Goal: Check status: Check status

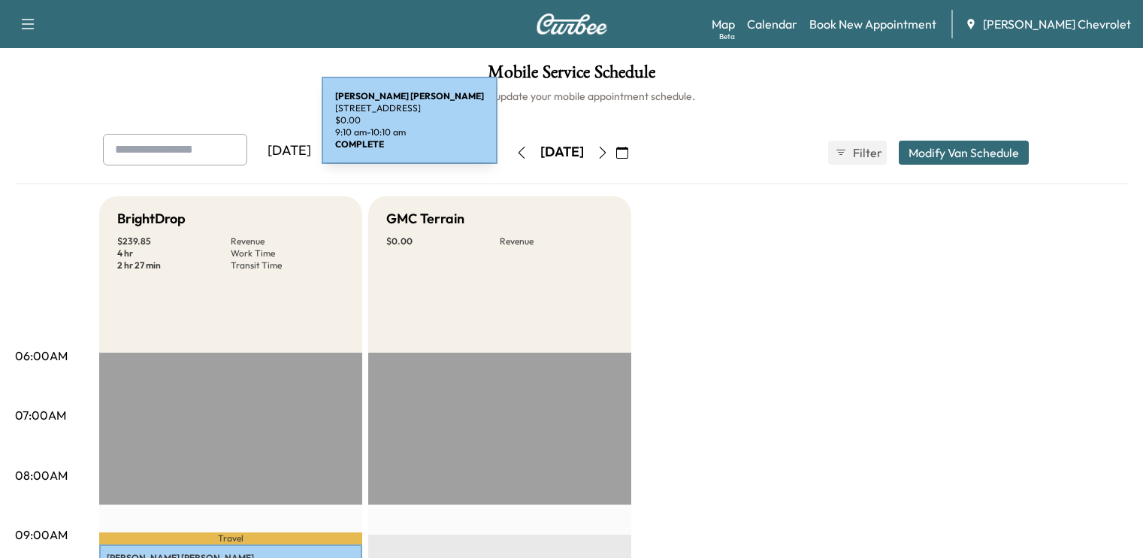
scroll to position [448, 0]
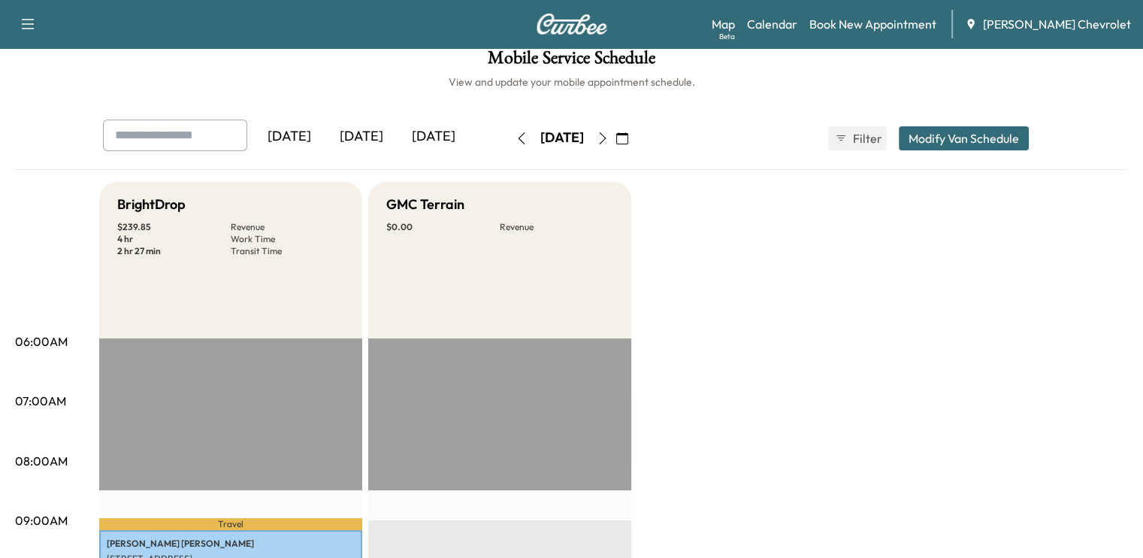
scroll to position [14, 0]
click at [398, 130] on div "[DATE]" at bounding box center [434, 137] width 72 height 35
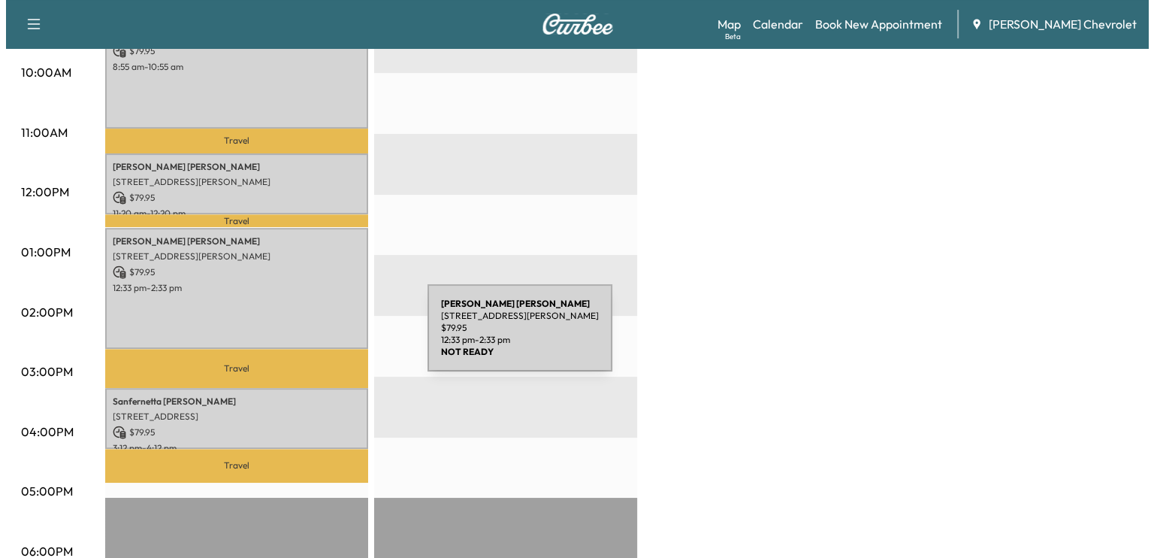
scroll to position [523, 0]
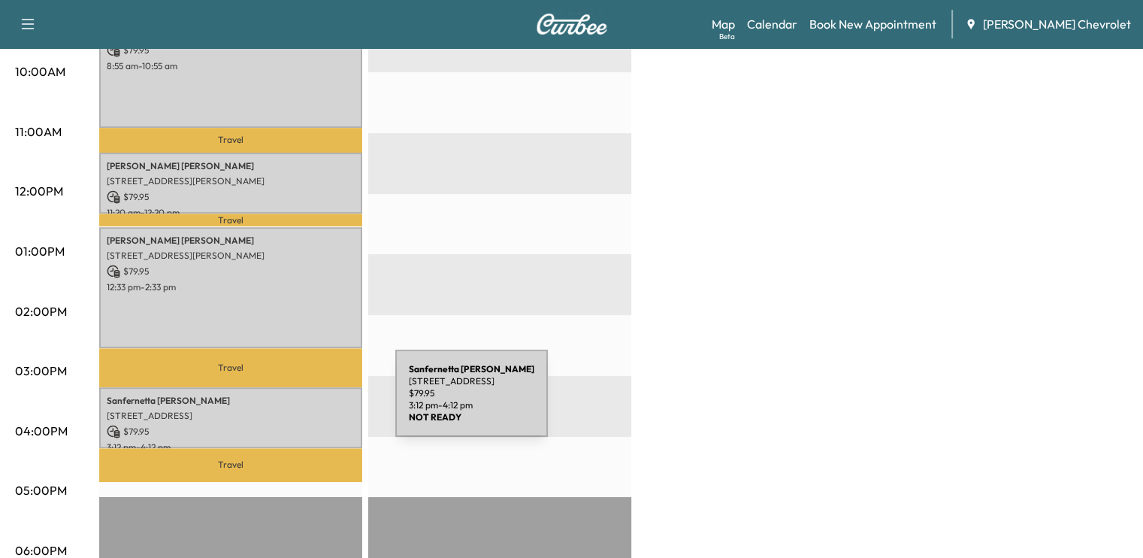
click at [283, 410] on p "[STREET_ADDRESS]" at bounding box center [231, 416] width 248 height 12
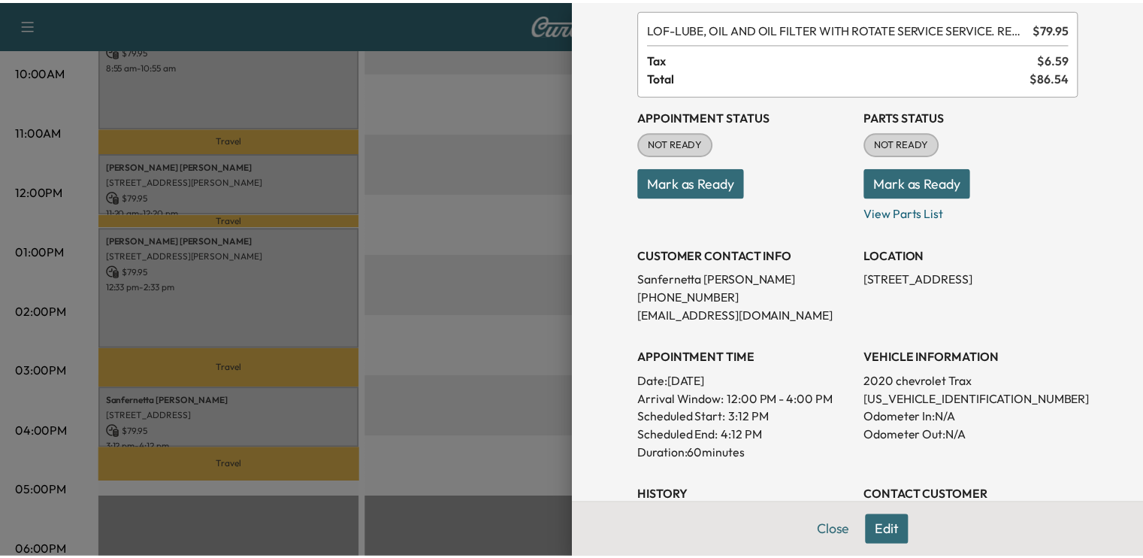
scroll to position [84, 0]
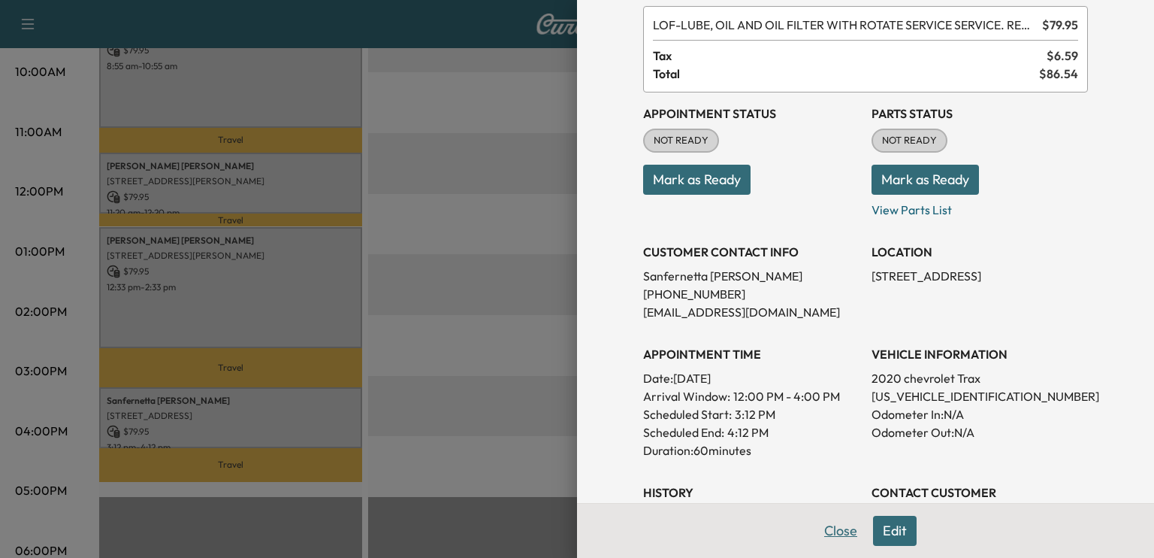
click at [818, 540] on button "Close" at bounding box center [841, 531] width 53 height 30
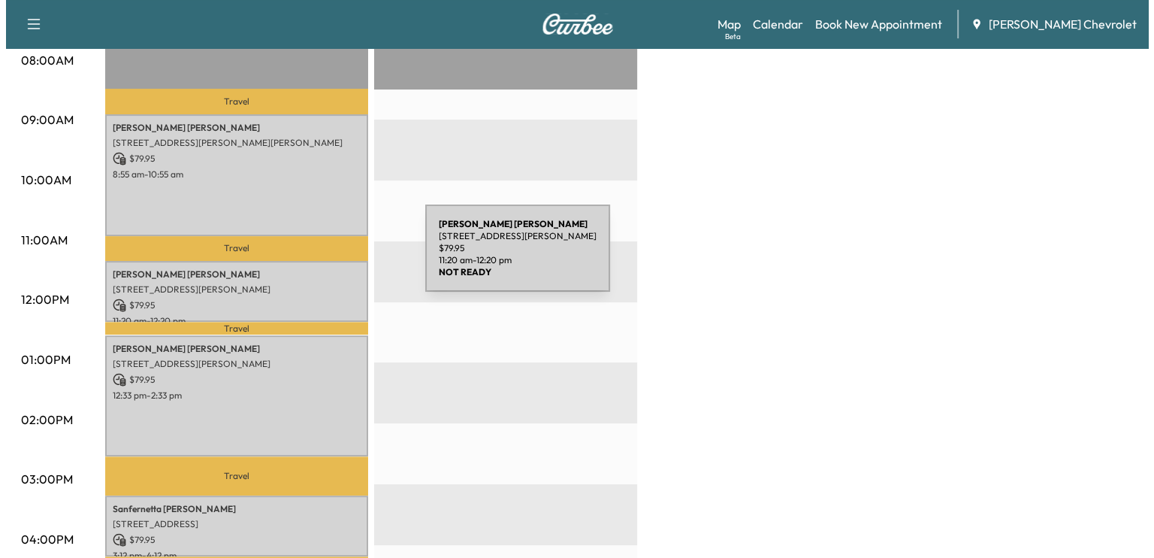
scroll to position [412, 0]
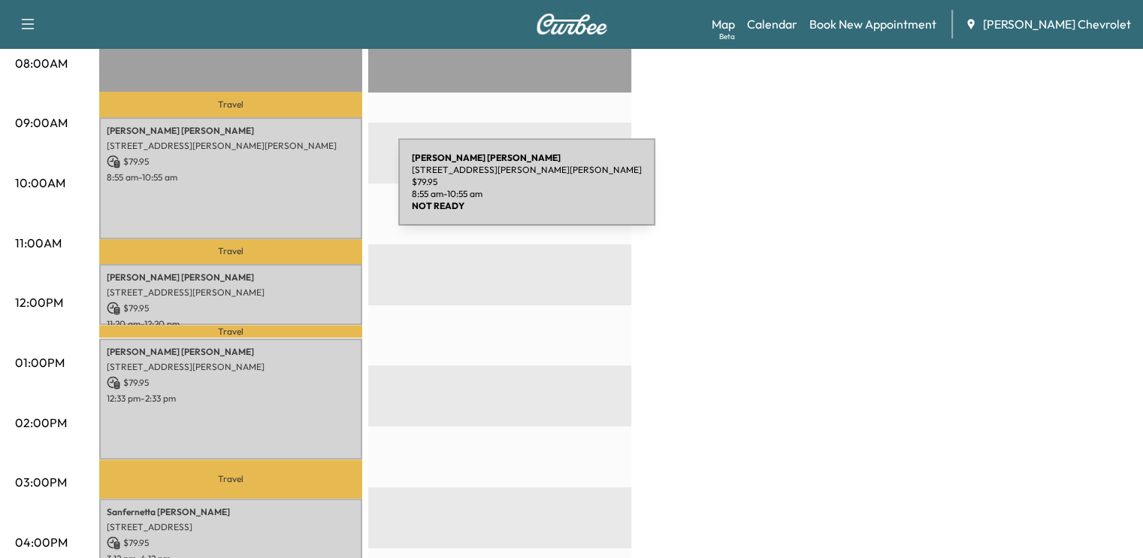
click at [286, 191] on div "[PERSON_NAME] [STREET_ADDRESS][PERSON_NAME][PERSON_NAME] $ 79.95 8:55 am - 10:5…" at bounding box center [230, 178] width 263 height 122
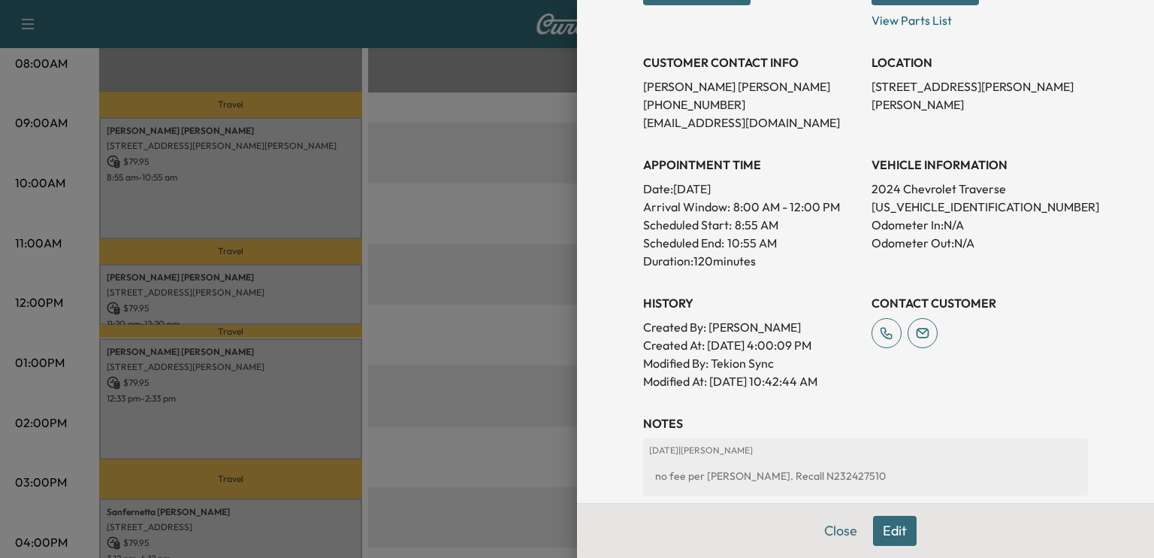
scroll to position [310, 0]
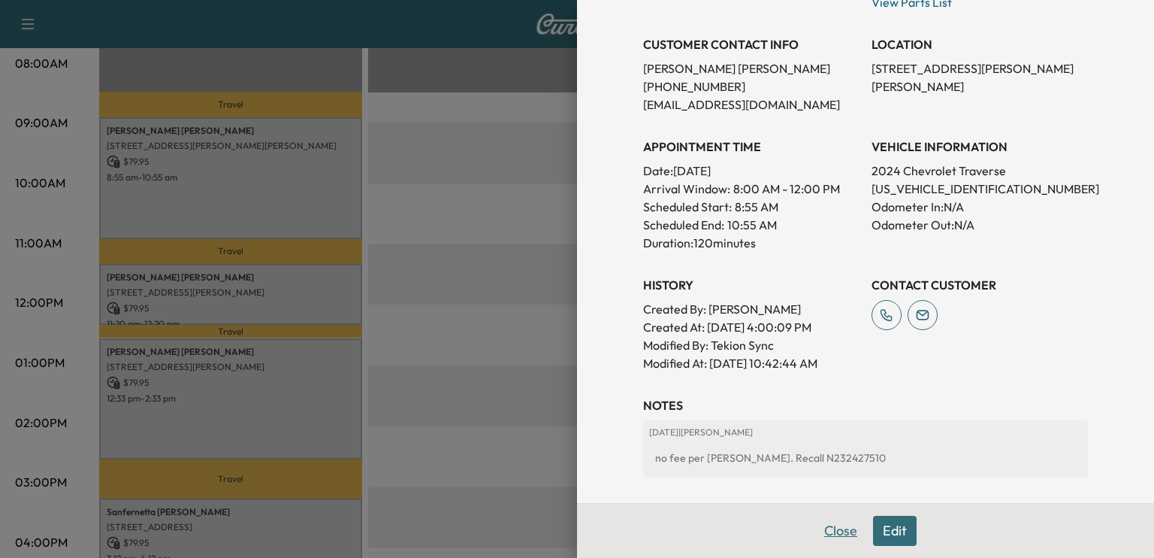
click at [828, 529] on button "Close" at bounding box center [841, 531] width 53 height 30
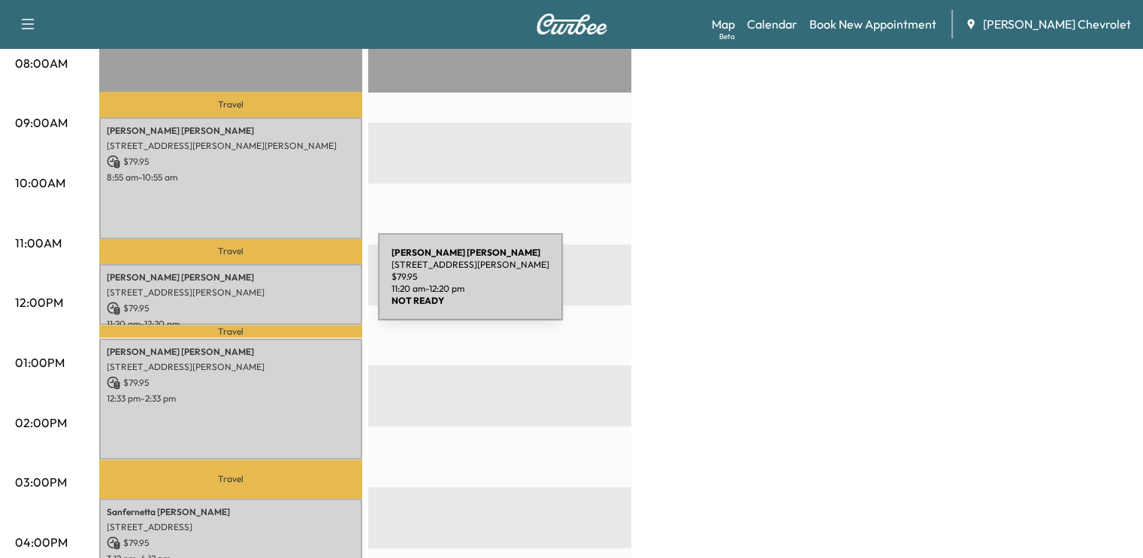
click at [265, 286] on p "[STREET_ADDRESS][PERSON_NAME]" at bounding box center [231, 292] width 248 height 12
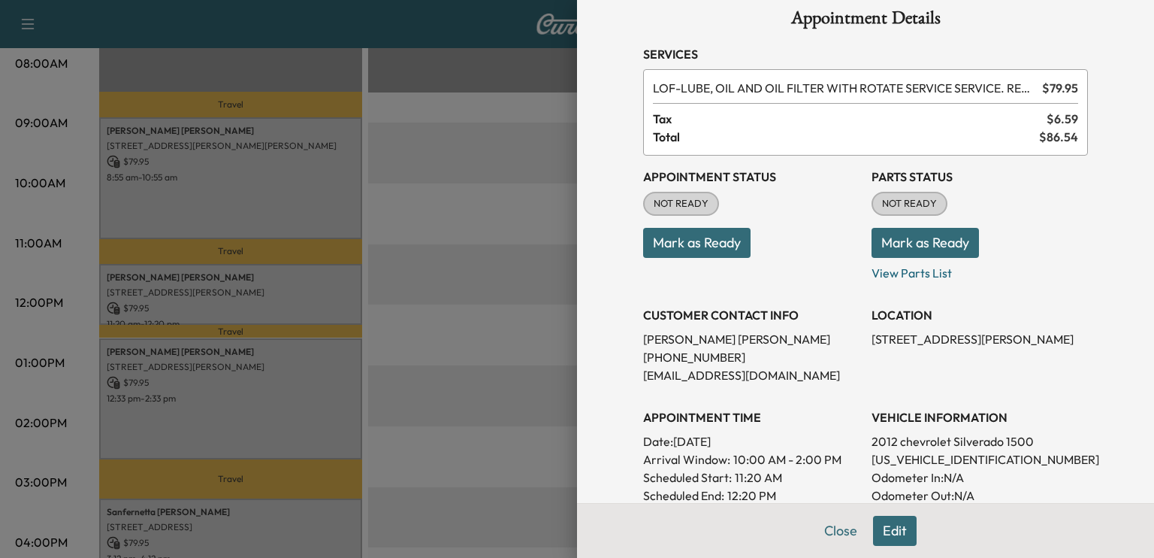
scroll to position [0, 0]
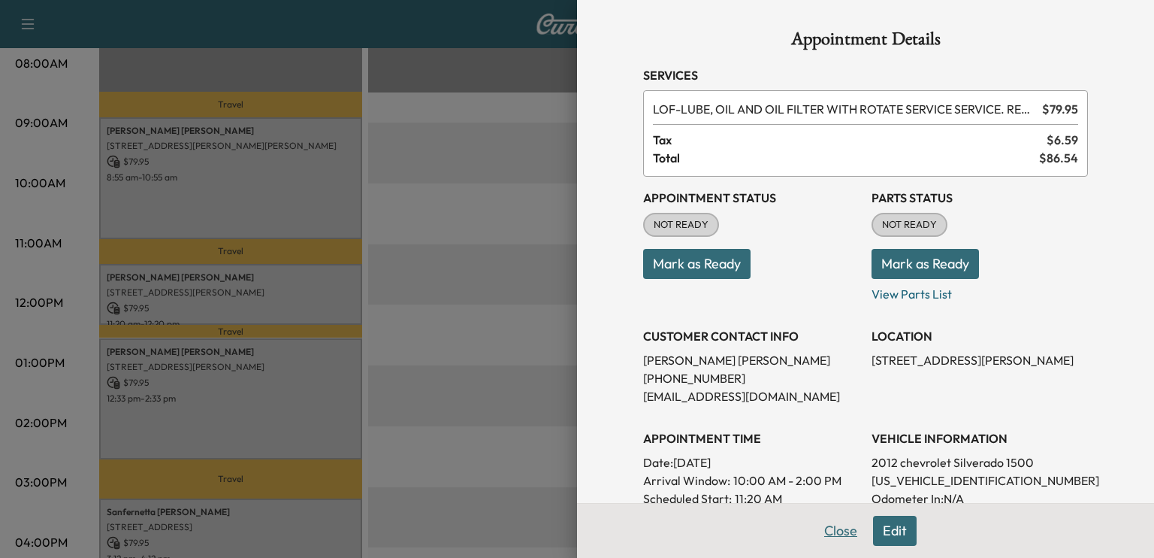
click at [830, 526] on button "Close" at bounding box center [841, 531] width 53 height 30
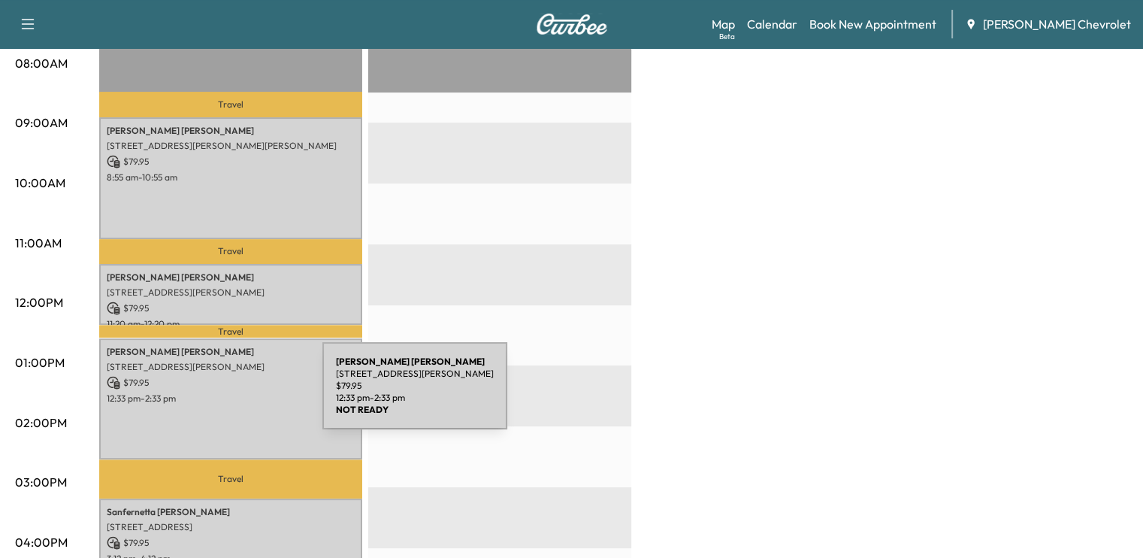
click at [210, 395] on p "12:33 pm - 2:33 pm" at bounding box center [231, 398] width 248 height 12
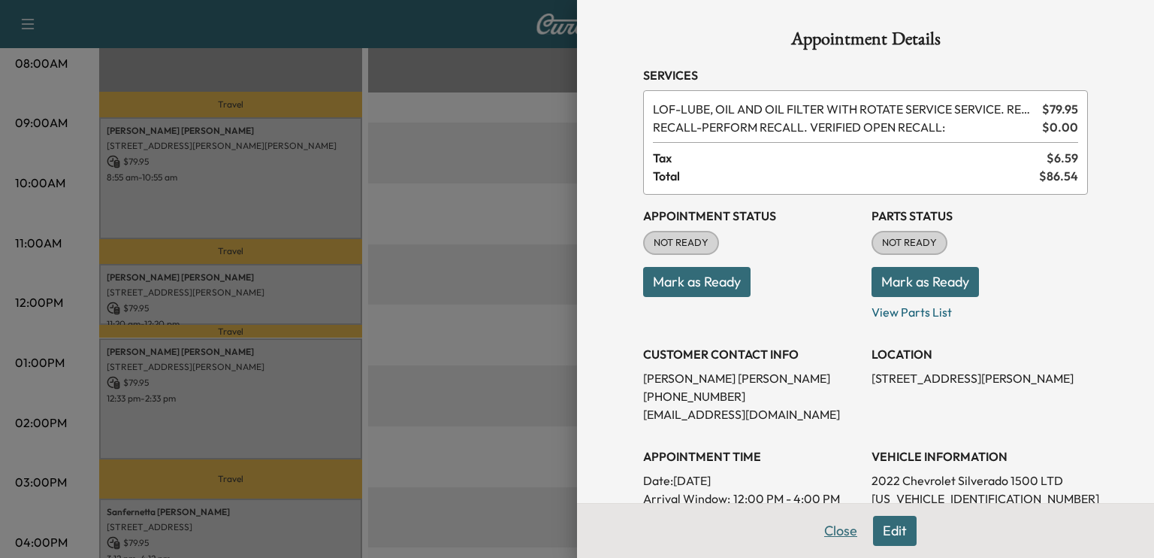
click at [830, 534] on button "Close" at bounding box center [841, 531] width 53 height 30
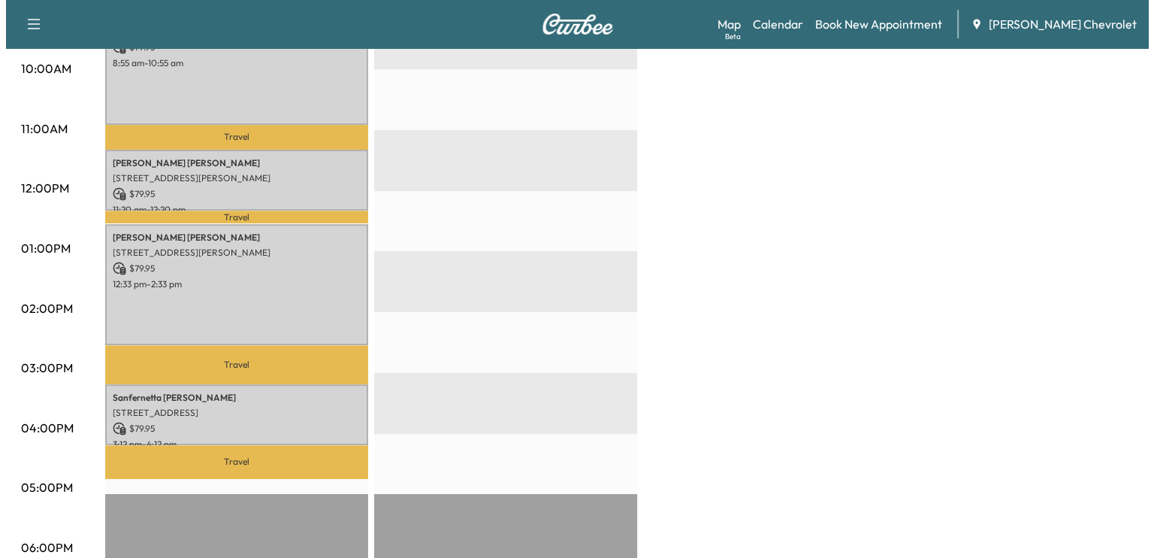
scroll to position [526, 0]
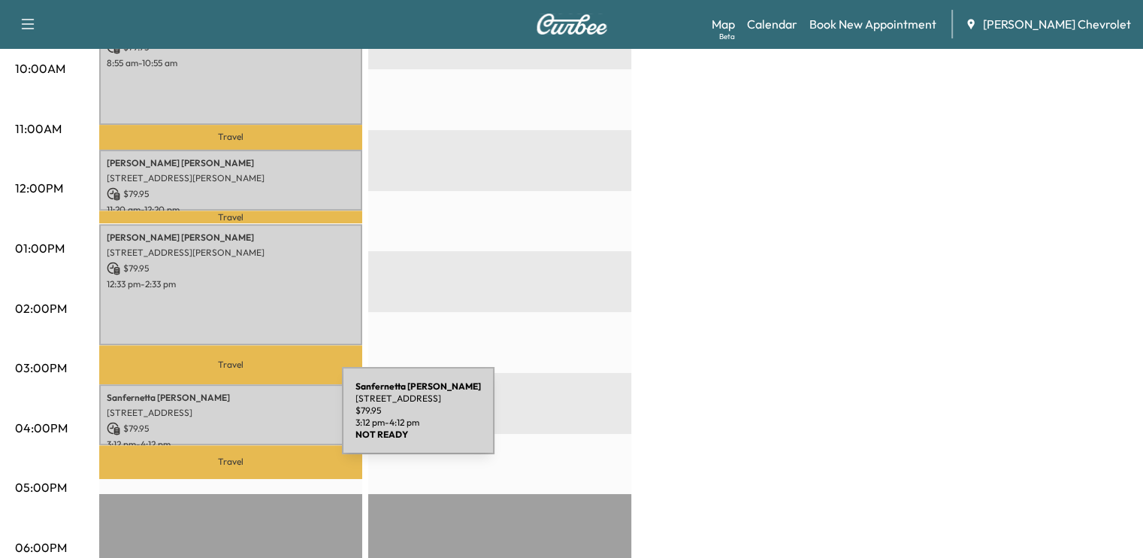
click at [229, 422] on p "$ 79.95" at bounding box center [231, 429] width 248 height 14
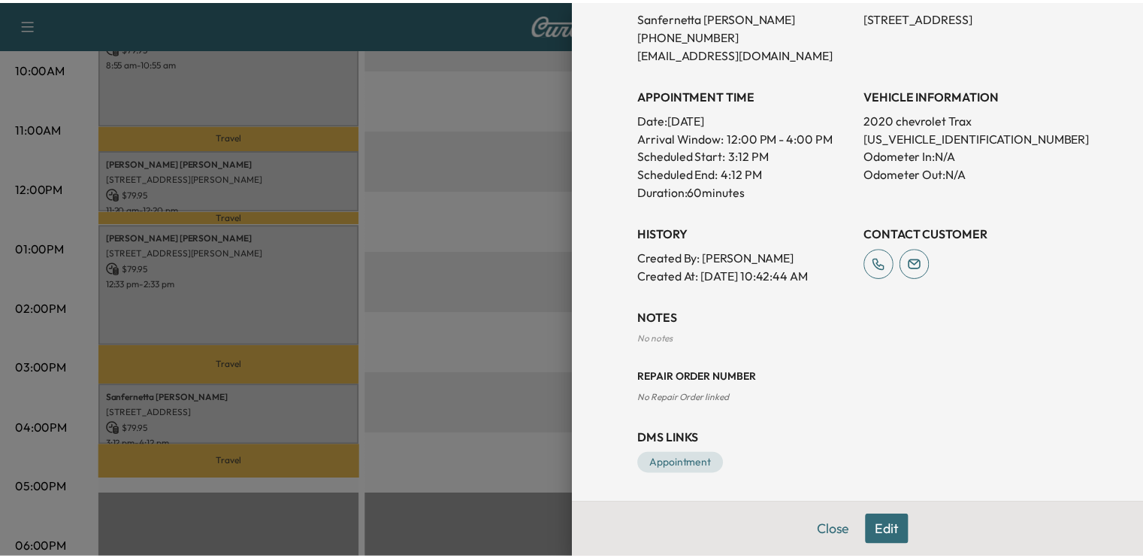
scroll to position [0, 0]
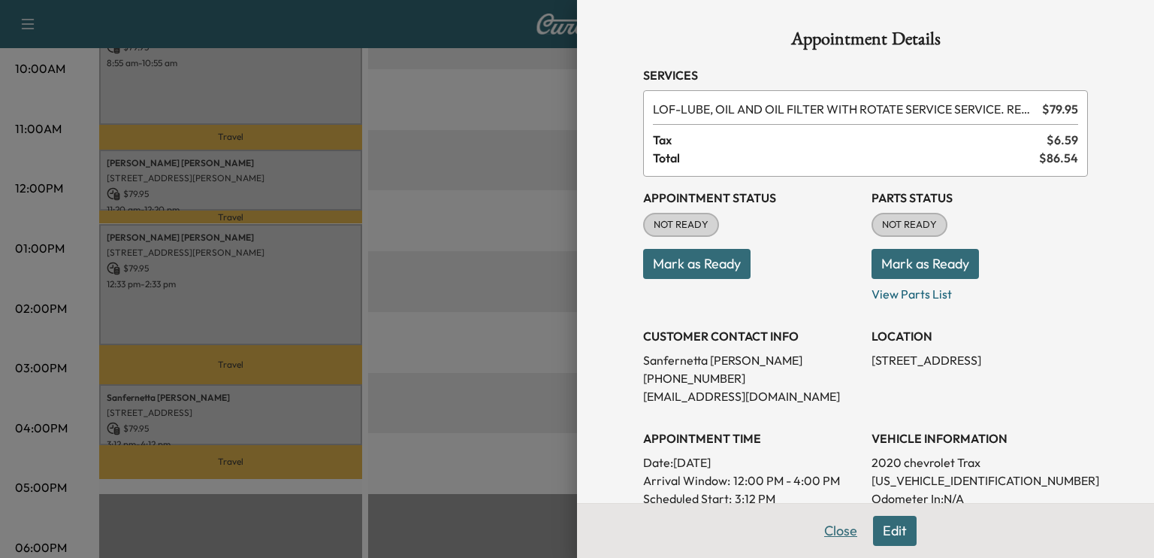
click at [848, 534] on button "Close" at bounding box center [841, 531] width 53 height 30
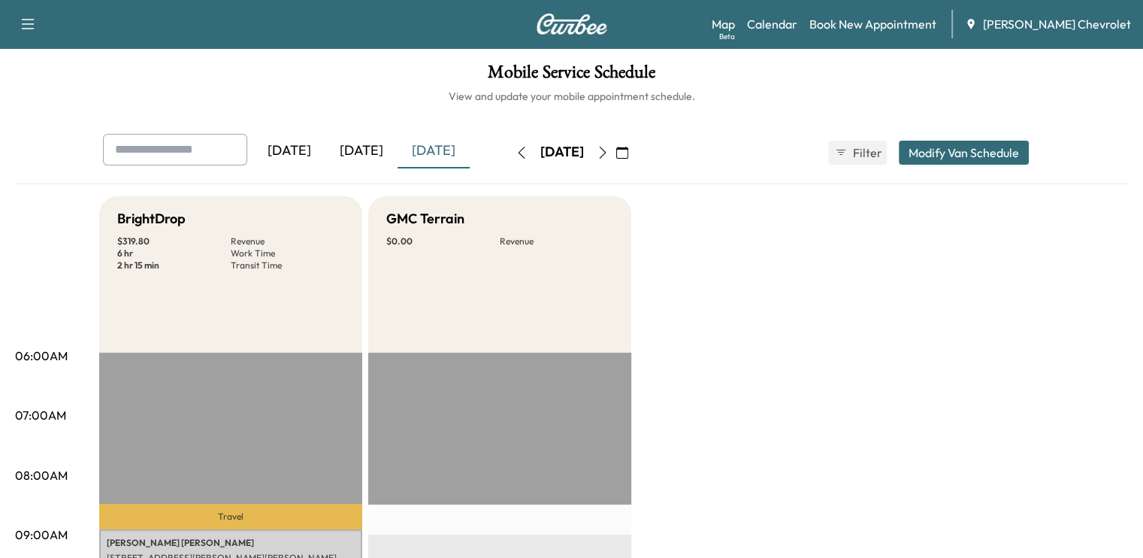
click at [609, 156] on icon "button" at bounding box center [603, 153] width 12 height 12
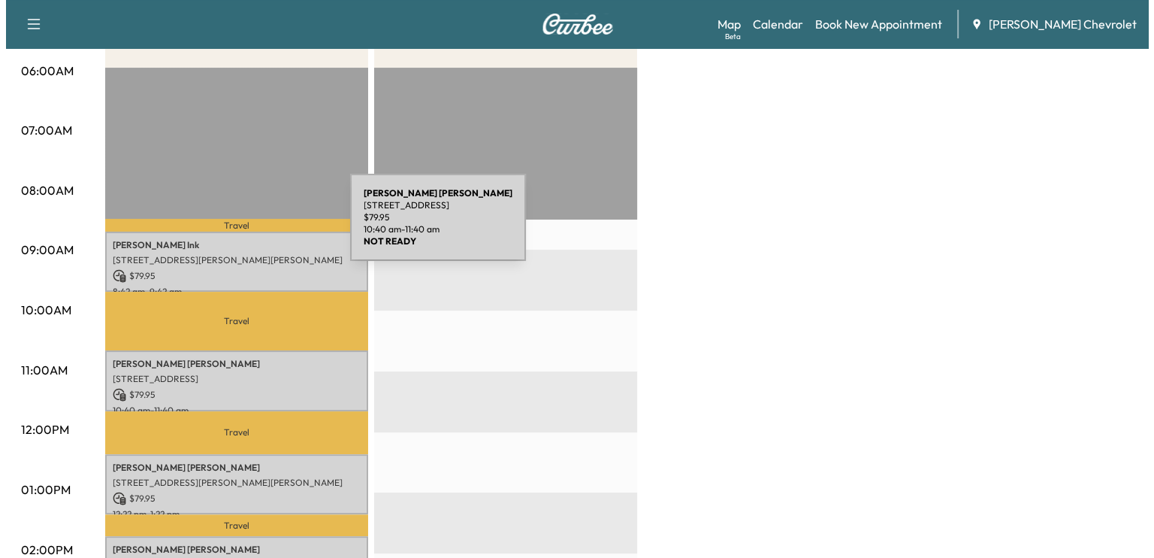
scroll to position [256, 0]
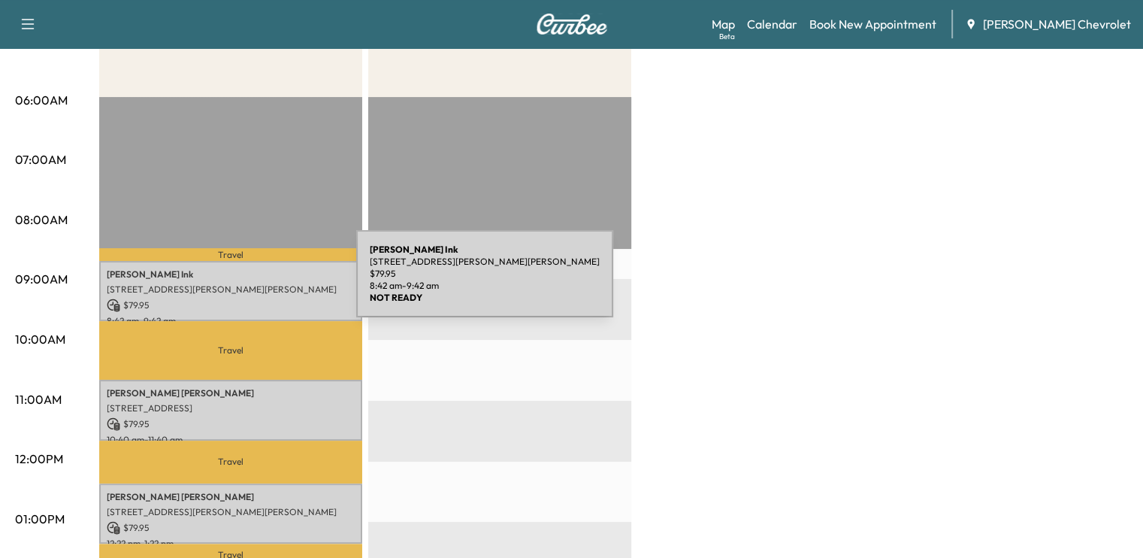
click at [243, 283] on p "[STREET_ADDRESS][PERSON_NAME][PERSON_NAME]" at bounding box center [231, 289] width 248 height 12
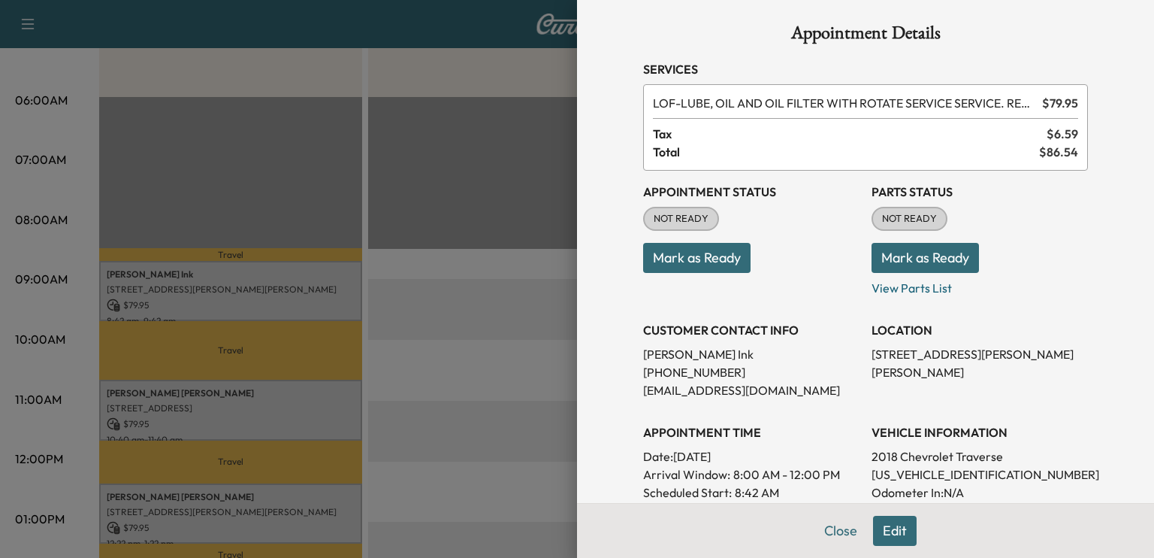
scroll to position [6, 0]
click at [830, 309] on div "CUSTOMER CONTACT INFO [PERSON_NAME] [PHONE_NUMBER] [EMAIL_ADDRESS][DOMAIN_NAME]" at bounding box center [751, 354] width 216 height 90
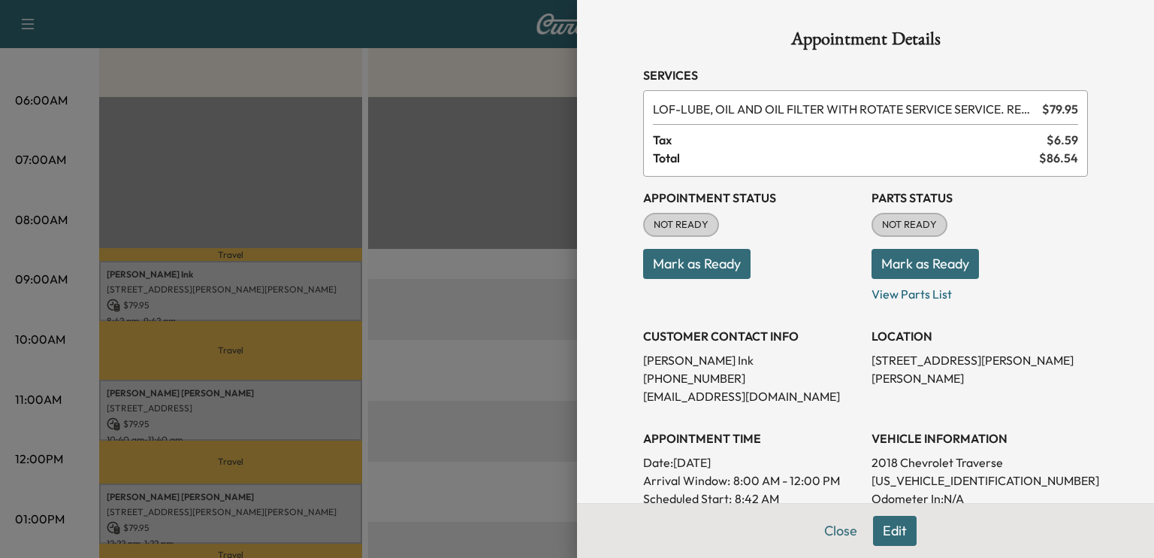
scroll to position [0, 0]
click at [824, 543] on button "Close" at bounding box center [841, 531] width 53 height 30
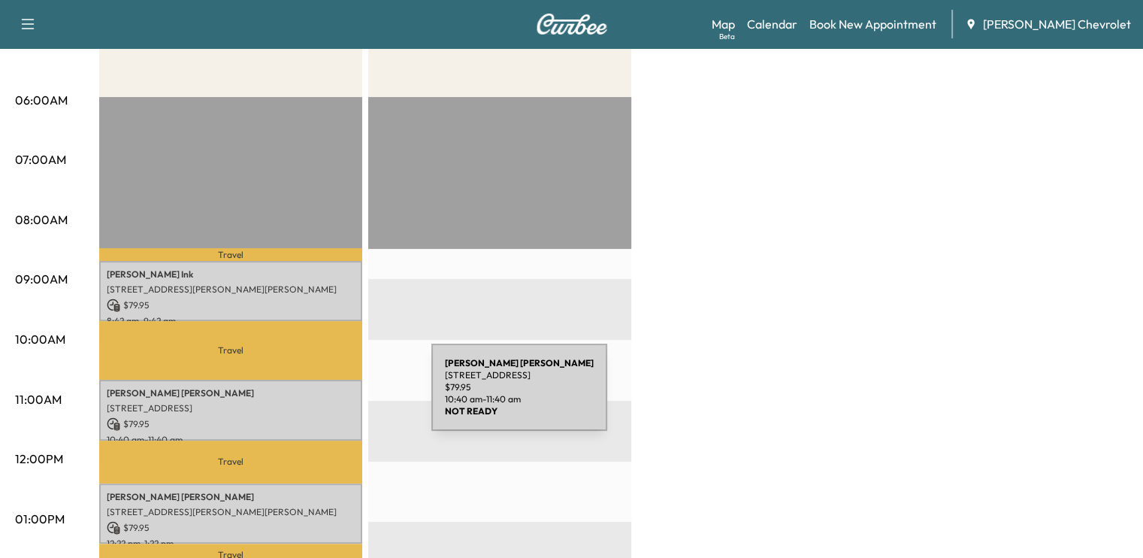
click at [319, 396] on div "[PERSON_NAME] [STREET_ADDRESS] $ 79.95 10:40 am - 11:40 am" at bounding box center [230, 410] width 263 height 61
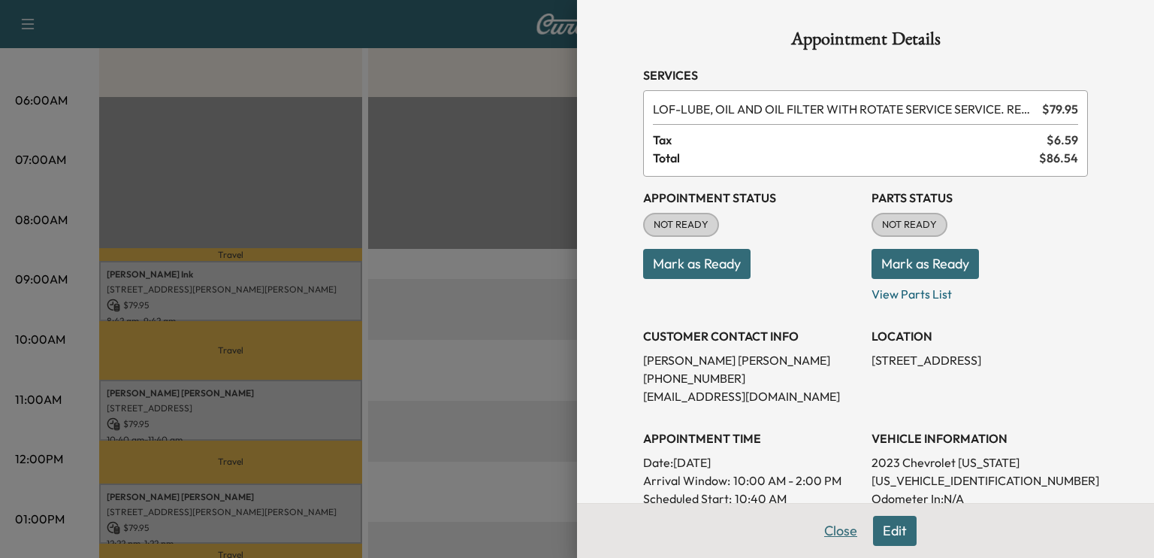
click at [824, 533] on button "Close" at bounding box center [841, 531] width 53 height 30
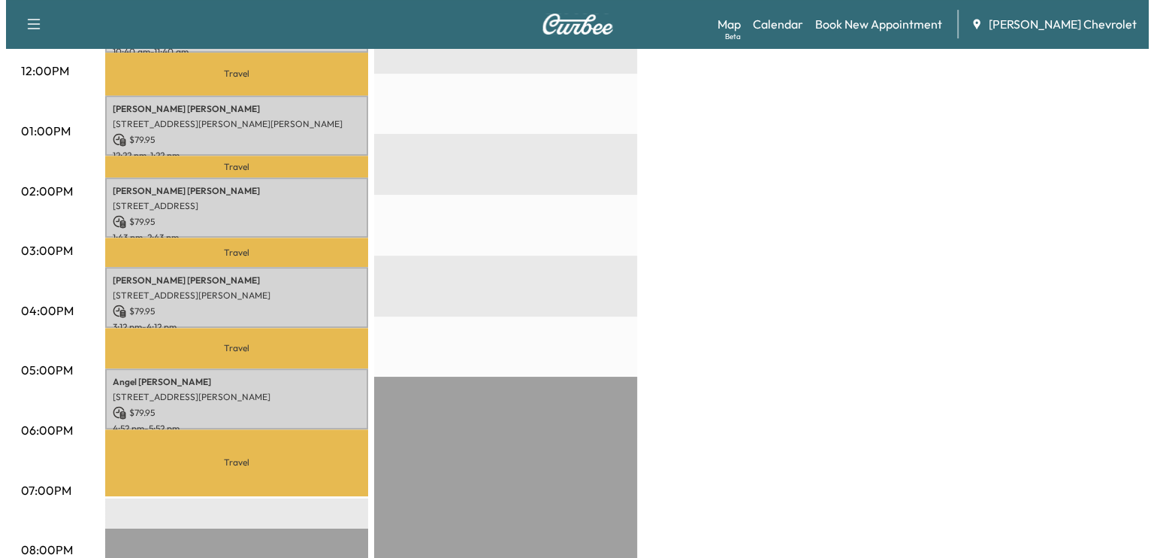
scroll to position [652, 0]
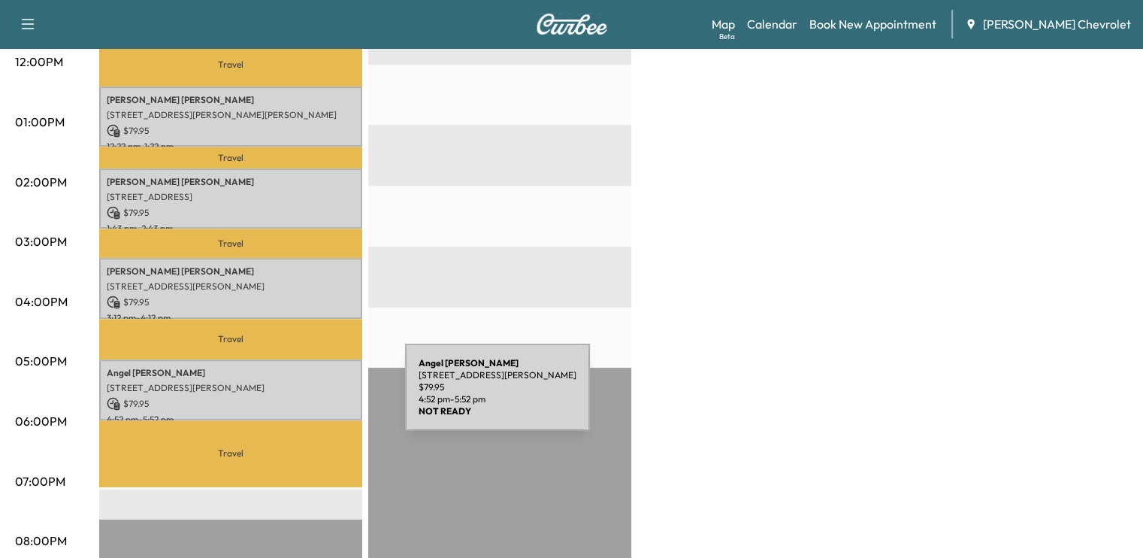
click at [292, 397] on p "$ 79.95" at bounding box center [231, 404] width 248 height 14
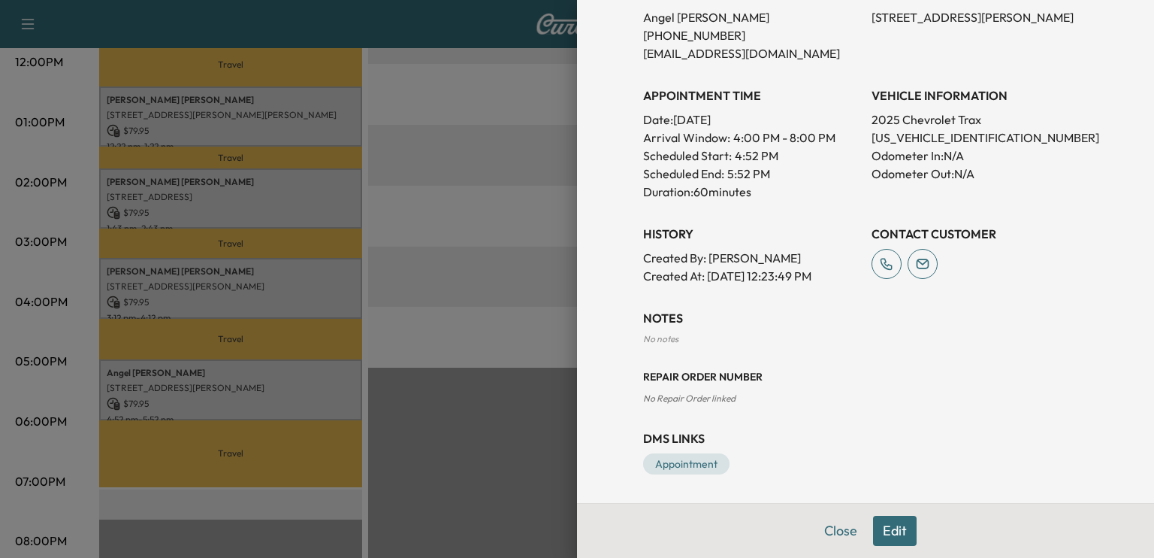
scroll to position [0, 0]
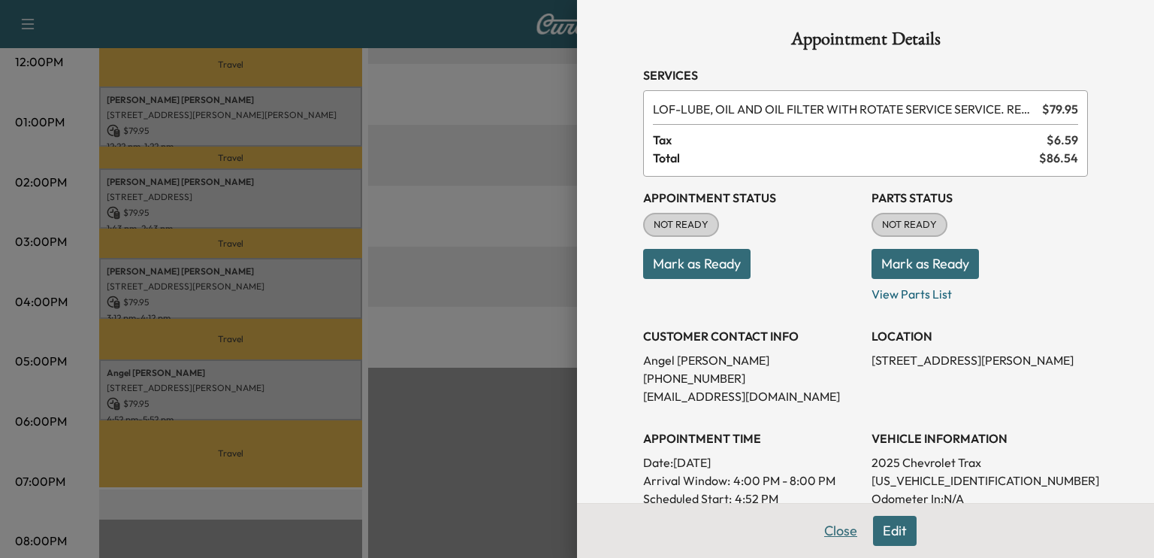
click at [841, 519] on button "Close" at bounding box center [841, 531] width 53 height 30
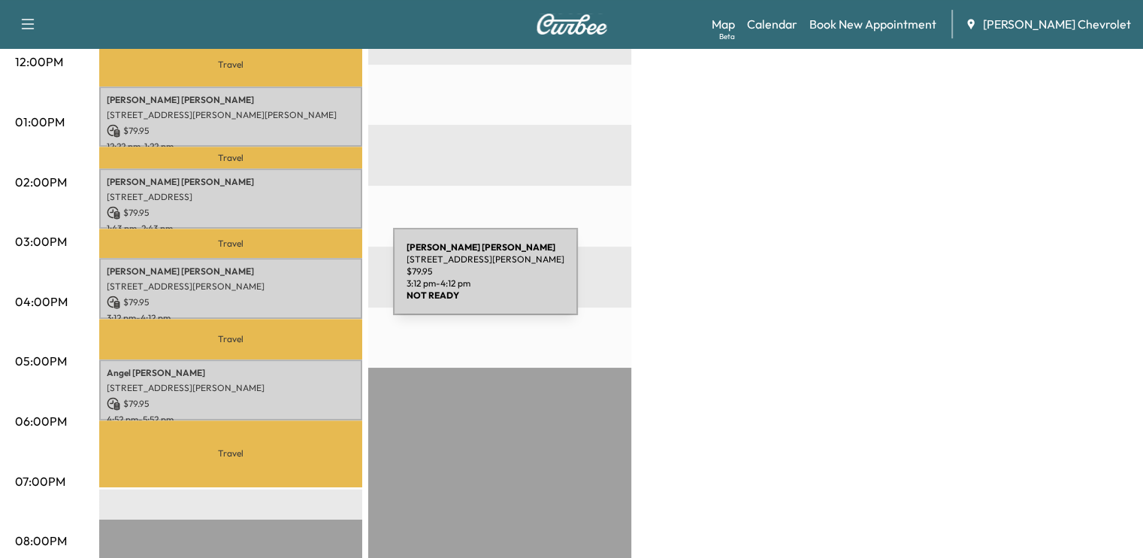
click at [280, 280] on p "[STREET_ADDRESS][PERSON_NAME]" at bounding box center [231, 286] width 248 height 12
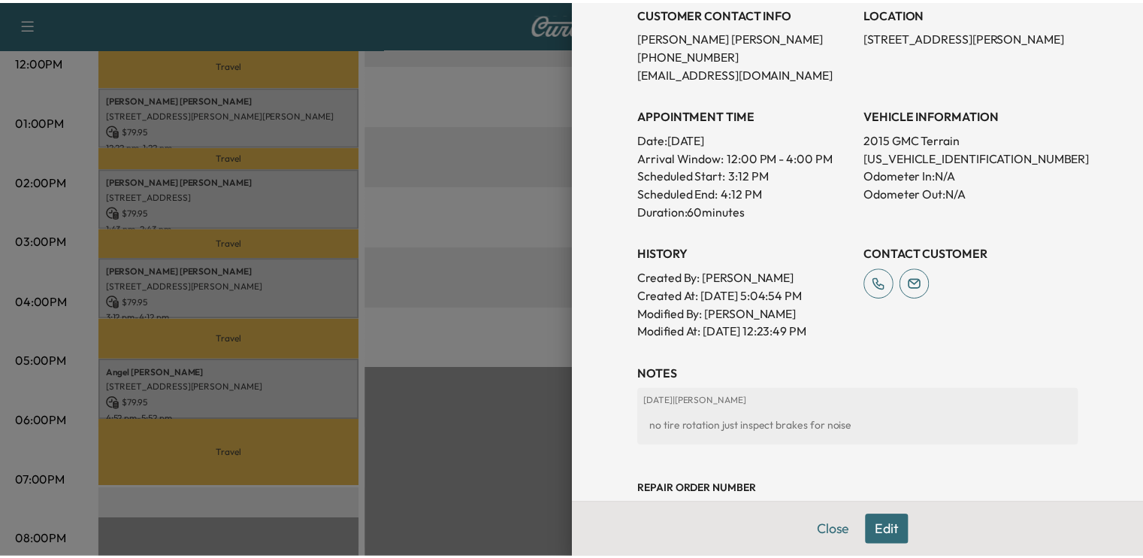
scroll to position [325, 0]
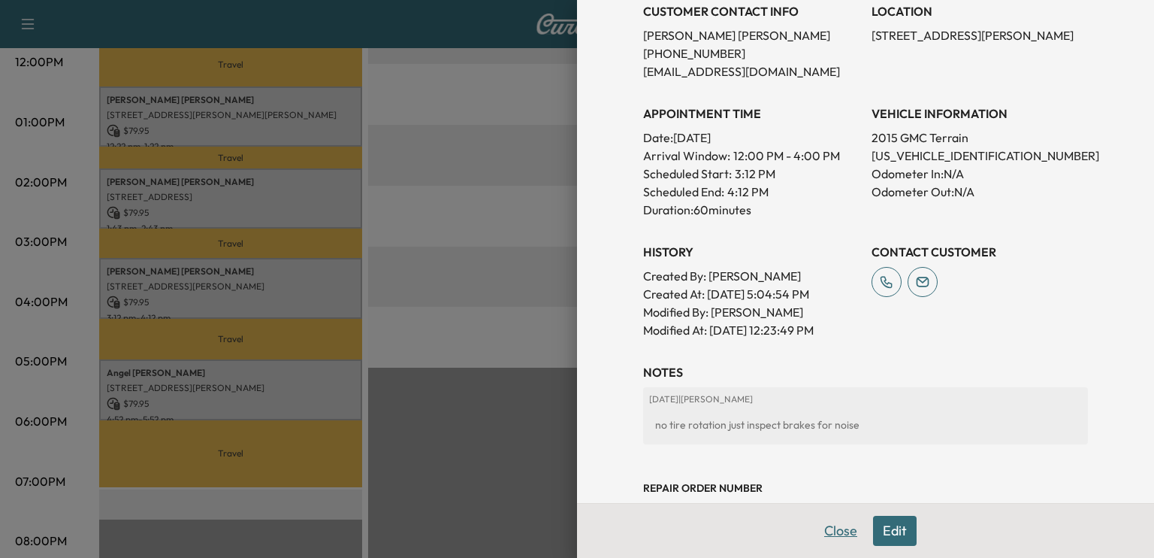
click at [827, 535] on button "Close" at bounding box center [841, 531] width 53 height 30
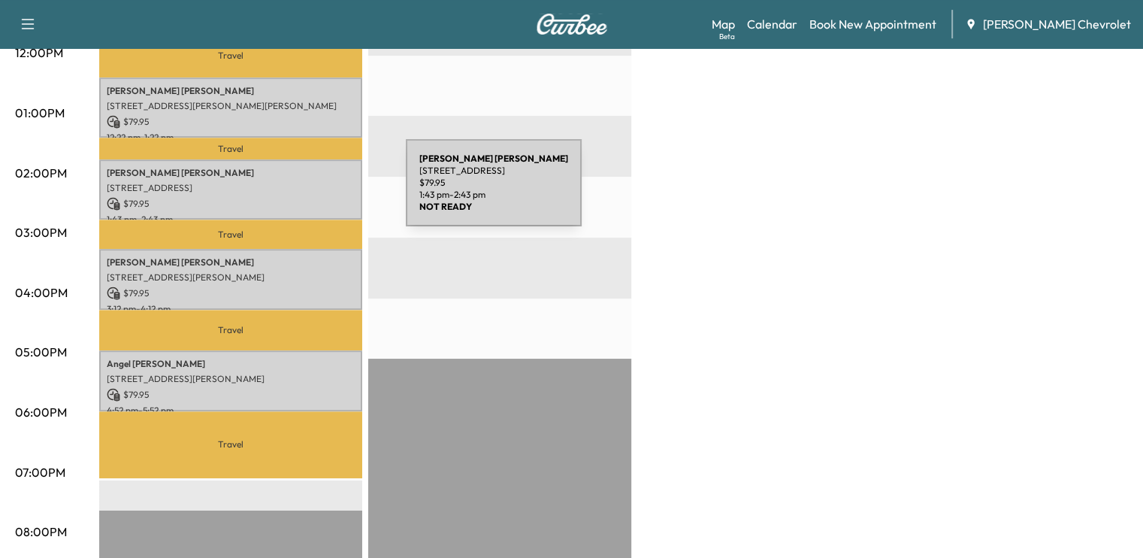
scroll to position [682, 0]
